Goal: Task Accomplishment & Management: Use online tool/utility

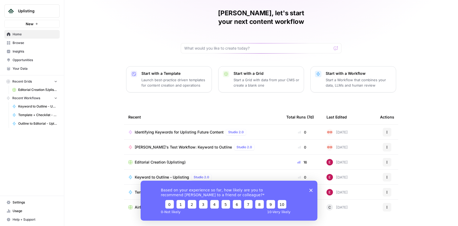
scroll to position [21, 0]
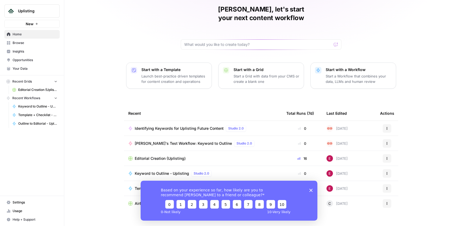
click at [229, 155] on div "Editorial Creation (Uplisting)" at bounding box center [202, 157] width 149 height 5
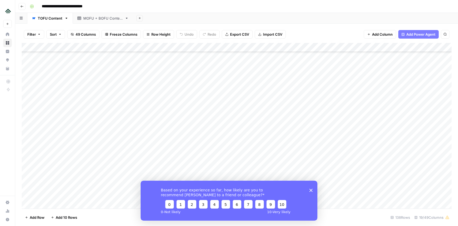
scroll to position [420, 0]
click at [312, 189] on icon "Close survey" at bounding box center [310, 189] width 3 height 3
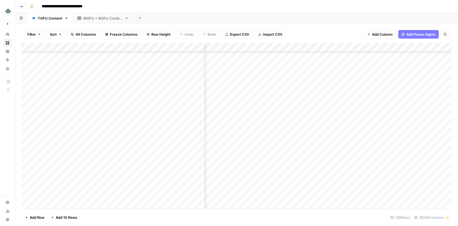
scroll to position [975, 624]
click at [282, 100] on div "Add Column" at bounding box center [236, 125] width 429 height 165
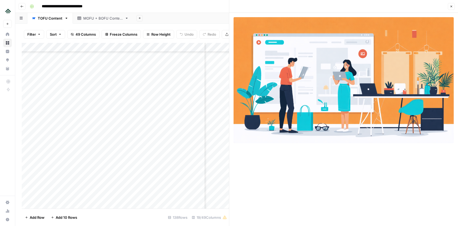
click at [451, 7] on icon "button" at bounding box center [450, 6] width 3 height 3
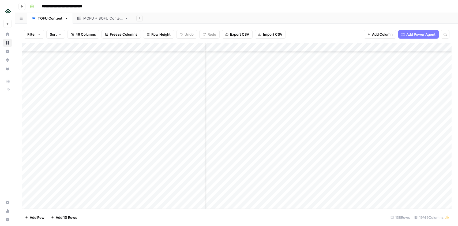
click at [282, 109] on div "Add Column" at bounding box center [236, 125] width 429 height 165
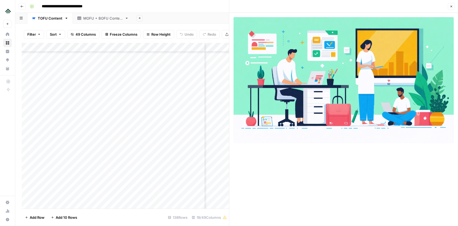
click at [450, 6] on icon "button" at bounding box center [450, 6] width 3 height 3
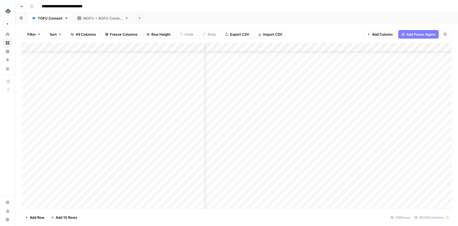
scroll to position [244, 624]
click at [280, 131] on div "Add Column" at bounding box center [236, 125] width 429 height 165
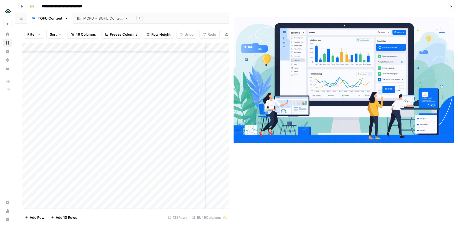
click at [451, 9] on button "Close" at bounding box center [450, 6] width 7 height 7
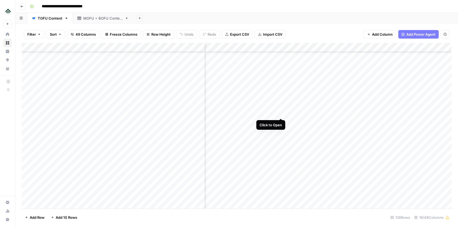
click at [281, 114] on div "Add Column" at bounding box center [236, 125] width 429 height 165
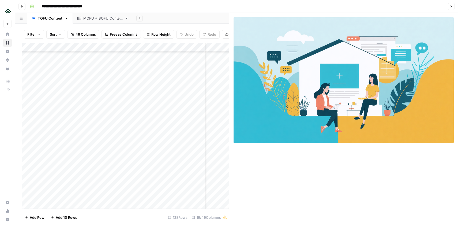
click at [450, 7] on icon "button" at bounding box center [450, 6] width 3 height 3
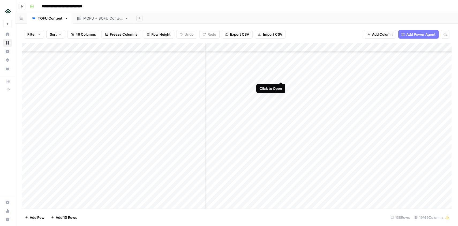
click at [282, 77] on div "Add Column" at bounding box center [236, 125] width 429 height 165
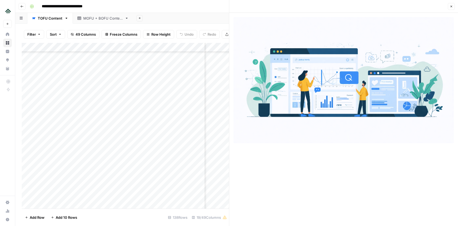
click at [453, 6] on button "Close" at bounding box center [450, 6] width 7 height 7
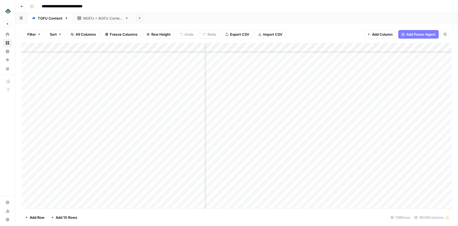
scroll to position [173, 624]
click at [280, 119] on div "Add Column" at bounding box center [236, 125] width 429 height 165
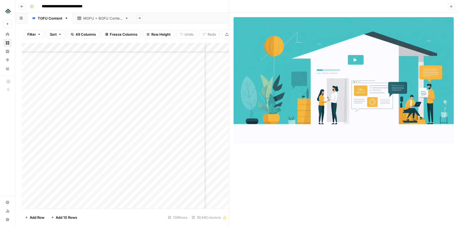
click at [450, 8] on button "Close" at bounding box center [450, 6] width 7 height 7
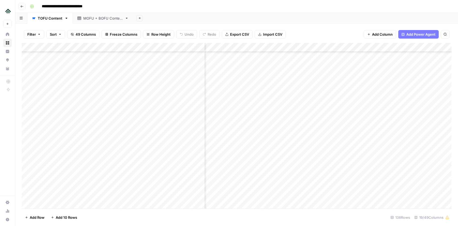
click at [280, 91] on div "Add Column" at bounding box center [236, 125] width 429 height 165
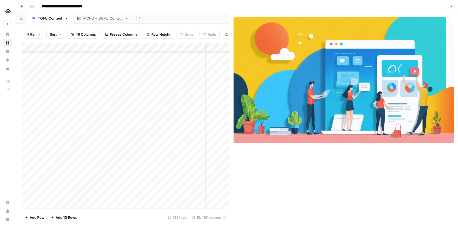
click at [452, 7] on icon "button" at bounding box center [450, 6] width 3 height 3
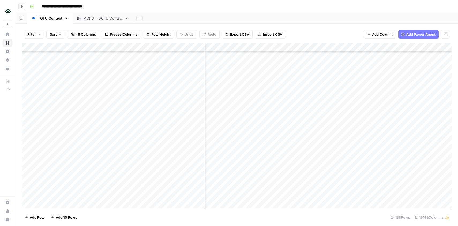
scroll to position [0, 637]
click at [269, 82] on div "Add Column" at bounding box center [236, 125] width 429 height 165
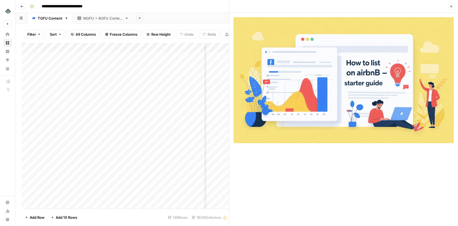
click at [451, 4] on button "Close" at bounding box center [450, 6] width 7 height 7
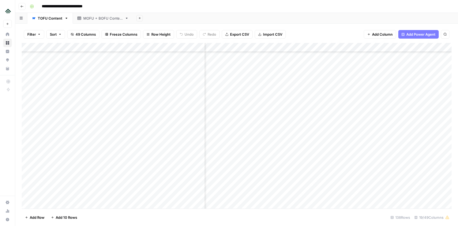
scroll to position [142, 637]
click at [269, 104] on div "Add Column" at bounding box center [236, 125] width 429 height 165
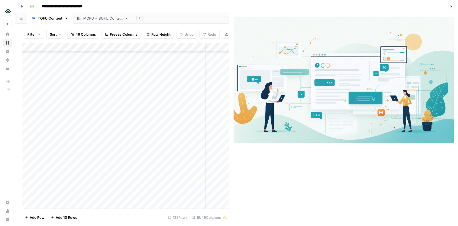
click at [451, 7] on icon "button" at bounding box center [450, 6] width 3 height 3
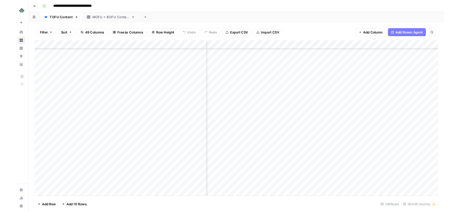
scroll to position [945, 637]
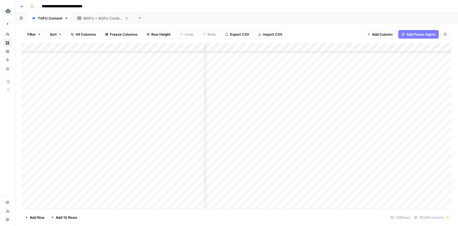
click at [269, 112] on div "Add Column" at bounding box center [236, 125] width 429 height 165
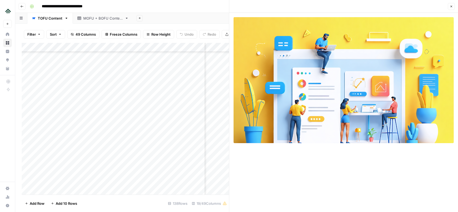
click at [450, 9] on button "Close" at bounding box center [450, 6] width 7 height 7
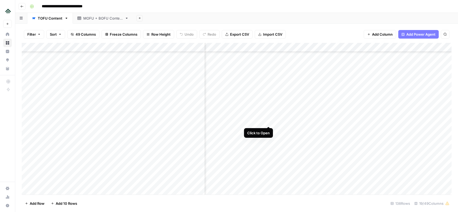
click at [268, 122] on div "Add Column" at bounding box center [236, 118] width 429 height 151
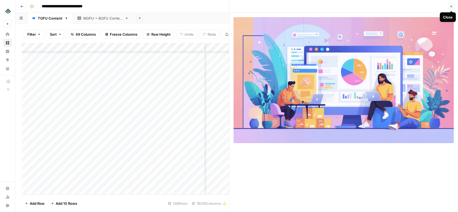
click at [451, 7] on icon "button" at bounding box center [450, 6] width 3 height 3
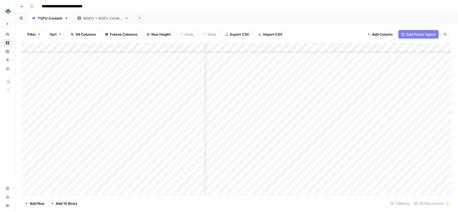
click at [269, 130] on div "Add Column" at bounding box center [236, 118] width 429 height 151
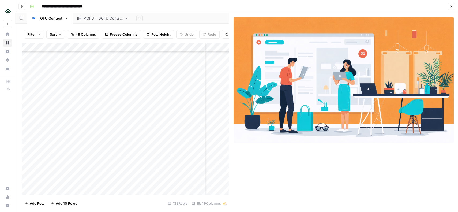
click at [452, 6] on icon "button" at bounding box center [450, 6] width 3 height 3
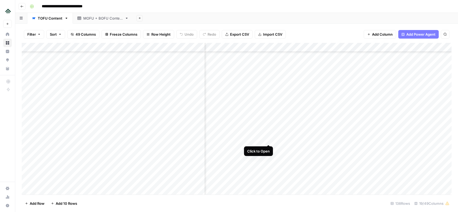
click at [269, 139] on div "Add Column" at bounding box center [236, 118] width 429 height 151
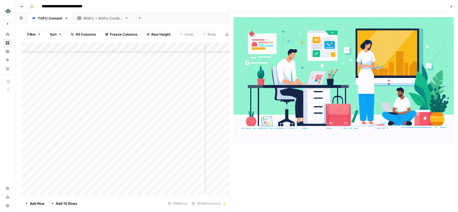
click at [451, 7] on icon "button" at bounding box center [450, 6] width 3 height 3
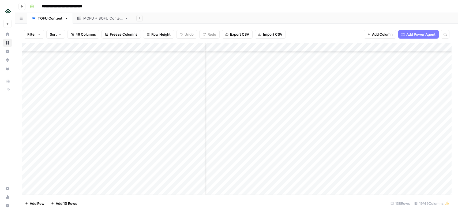
click at [269, 148] on div "Add Column" at bounding box center [236, 118] width 429 height 151
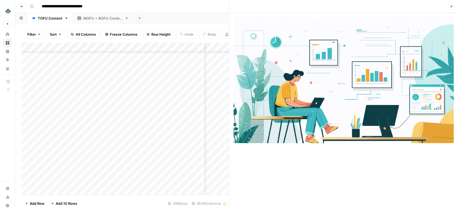
click at [451, 6] on icon "button" at bounding box center [451, 7] width 2 height 2
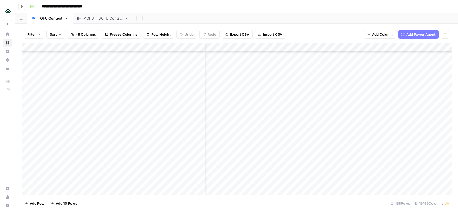
scroll to position [929, 637]
click at [269, 83] on div "Add Column" at bounding box center [236, 118] width 429 height 151
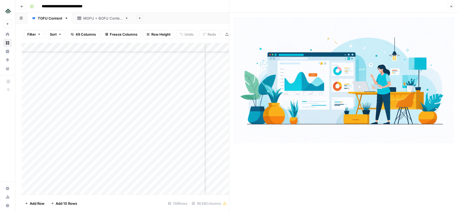
click at [451, 7] on icon "button" at bounding box center [450, 6] width 3 height 3
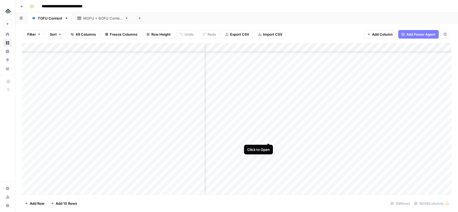
click at [268, 139] on div "Add Column" at bounding box center [236, 118] width 429 height 151
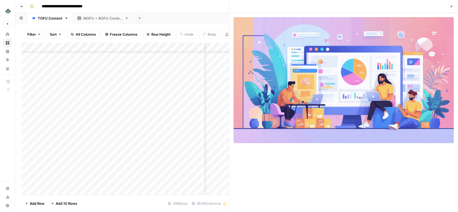
click at [451, 7] on icon "button" at bounding box center [451, 7] width 2 height 2
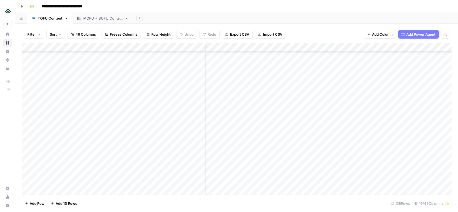
click at [270, 128] on div "Add Column" at bounding box center [236, 118] width 429 height 151
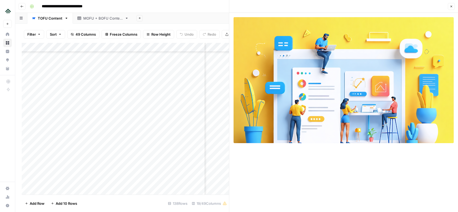
click at [453, 5] on button "Close" at bounding box center [450, 6] width 7 height 7
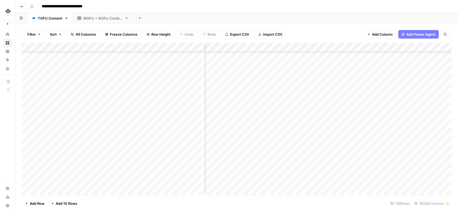
click at [269, 137] on div "Add Column" at bounding box center [236, 118] width 429 height 151
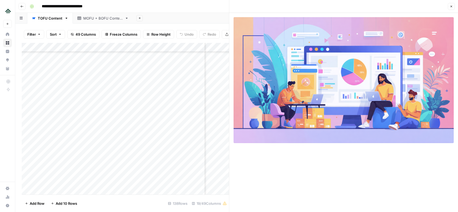
click at [452, 6] on icon "button" at bounding box center [450, 6] width 3 height 3
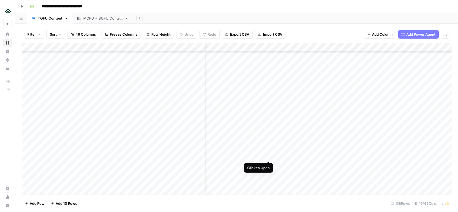
click at [269, 157] on div "Add Column" at bounding box center [236, 118] width 429 height 151
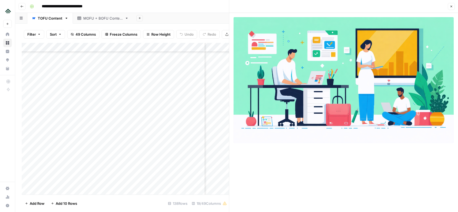
click at [452, 6] on icon "button" at bounding box center [450, 6] width 3 height 3
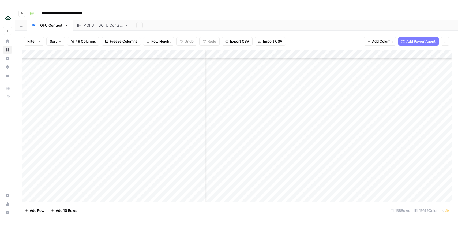
scroll to position [903, 637]
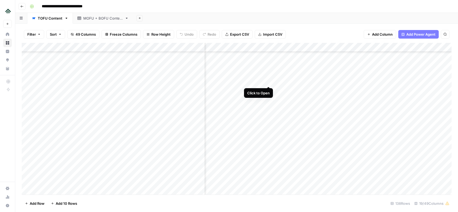
click at [268, 80] on div "Add Column" at bounding box center [236, 118] width 429 height 151
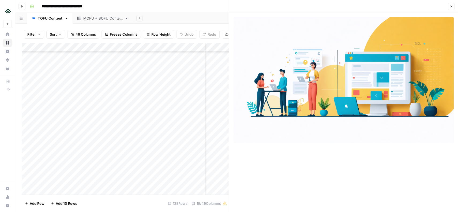
click at [452, 6] on icon "button" at bounding box center [450, 6] width 3 height 3
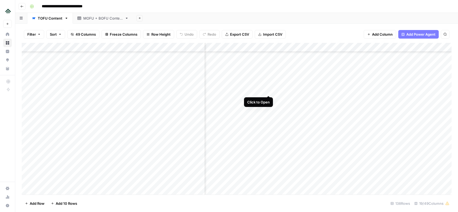
click at [267, 91] on div "Add Column" at bounding box center [236, 118] width 429 height 151
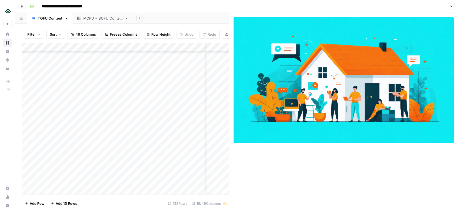
click at [452, 9] on button "Close" at bounding box center [450, 6] width 7 height 7
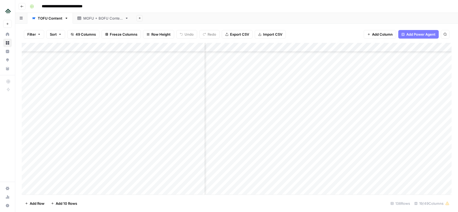
click at [268, 100] on div "Add Column" at bounding box center [236, 118] width 429 height 151
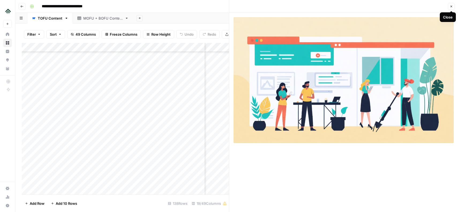
click at [452, 7] on button "Close" at bounding box center [450, 6] width 7 height 7
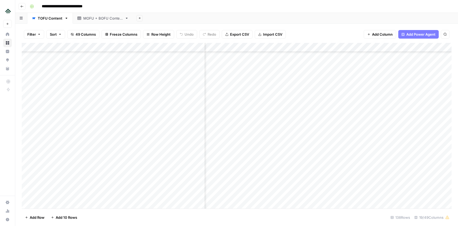
scroll to position [903, 526]
click at [282, 99] on div "Add Column" at bounding box center [236, 125] width 429 height 165
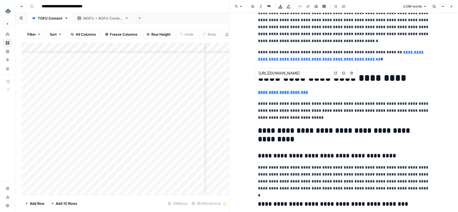
scroll to position [1579, 0]
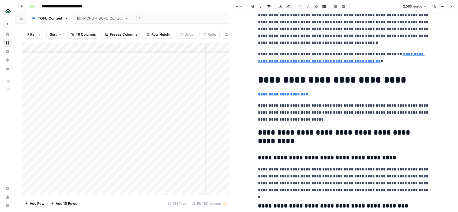
drag, startPoint x: 315, startPoint y: 120, endPoint x: 289, endPoint y: 102, distance: 31.9
click at [306, 118] on p "**********" at bounding box center [343, 112] width 171 height 21
drag, startPoint x: 259, startPoint y: 79, endPoint x: 317, endPoint y: 124, distance: 73.6
click at [315, 82] on h1 "**********" at bounding box center [343, 79] width 171 height 11
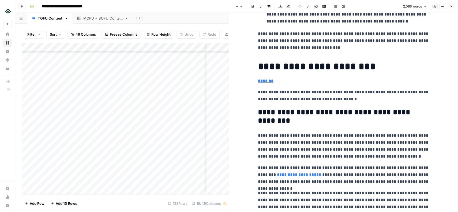
scroll to position [529, 0]
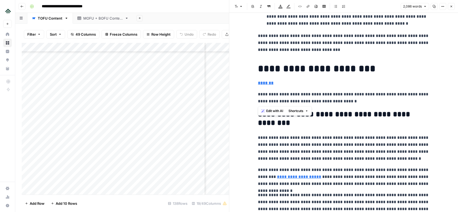
drag, startPoint x: 256, startPoint y: 65, endPoint x: 368, endPoint y: 103, distance: 118.2
click at [442, 6] on icon "button" at bounding box center [442, 6] width 3 height 3
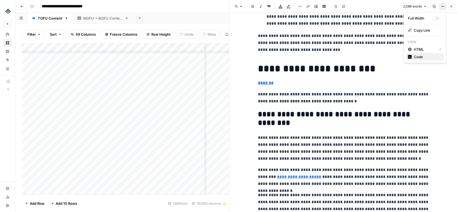
click at [425, 56] on span "Code" at bounding box center [426, 56] width 26 height 5
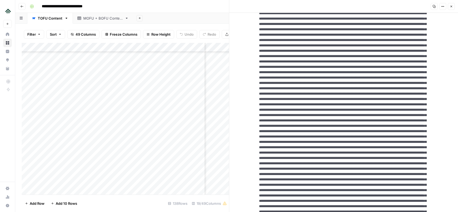
scroll to position [358, 0]
click at [452, 7] on icon "button" at bounding box center [450, 6] width 3 height 3
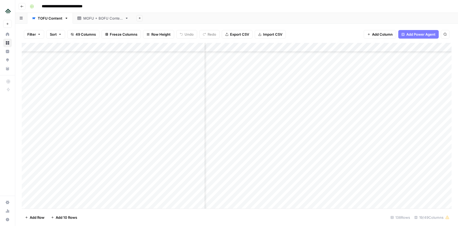
scroll to position [992, 478]
click at [103, 104] on div "Add Column" at bounding box center [236, 125] width 429 height 165
click at [107, 112] on div "Add Column" at bounding box center [236, 125] width 429 height 165
click at [105, 119] on div "Add Column" at bounding box center [236, 125] width 429 height 165
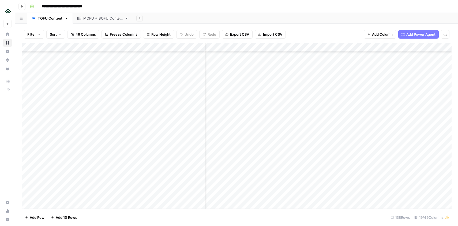
click at [99, 111] on div "Add Column" at bounding box center [236, 125] width 429 height 165
click at [263, 114] on div "Add Column" at bounding box center [236, 125] width 429 height 165
click at [263, 109] on div "Add Column" at bounding box center [236, 125] width 429 height 165
click at [263, 109] on body "**********" at bounding box center [229, 113] width 458 height 226
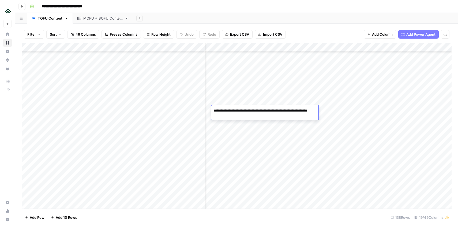
click at [265, 113] on textarea "**********" at bounding box center [264, 113] width 107 height 13
click at [265, 122] on div "Add Column" at bounding box center [236, 125] width 429 height 165
click at [264, 110] on div "Add Column" at bounding box center [236, 125] width 429 height 165
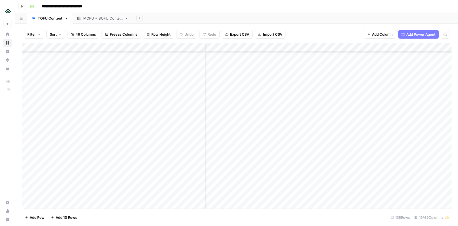
scroll to position [965, 245]
click at [258, 109] on div "Add Column" at bounding box center [236, 125] width 429 height 165
click at [258, 109] on textarea "**********" at bounding box center [277, 113] width 107 height 13
click at [257, 100] on div "Add Column" at bounding box center [236, 125] width 429 height 165
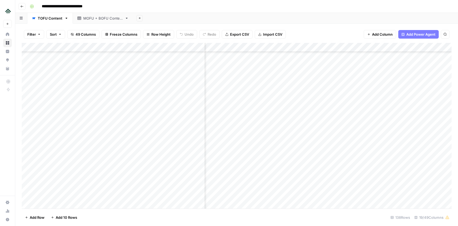
click at [257, 100] on div "Add Column" at bounding box center [236, 125] width 429 height 165
click at [259, 115] on div "Add Column" at bounding box center [236, 125] width 429 height 165
click at [259, 110] on div "Add Column" at bounding box center [236, 125] width 429 height 165
click at [259, 110] on textarea "**********" at bounding box center [277, 113] width 107 height 13
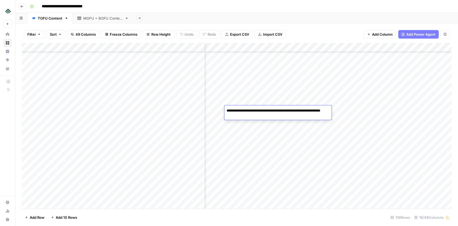
click at [259, 110] on textarea "**********" at bounding box center [277, 113] width 107 height 13
click at [261, 113] on textarea "**********" at bounding box center [277, 113] width 107 height 13
drag, startPoint x: 253, startPoint y: 116, endPoint x: 258, endPoint y: 117, distance: 5.8
click at [258, 117] on textarea "**********" at bounding box center [277, 113] width 107 height 13
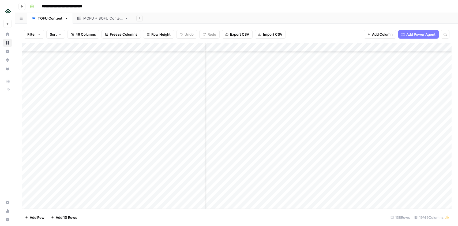
click at [258, 124] on div "Add Column" at bounding box center [236, 125] width 429 height 165
click at [257, 112] on div "Add Column" at bounding box center [236, 125] width 429 height 165
